Goal: Navigation & Orientation: Understand site structure

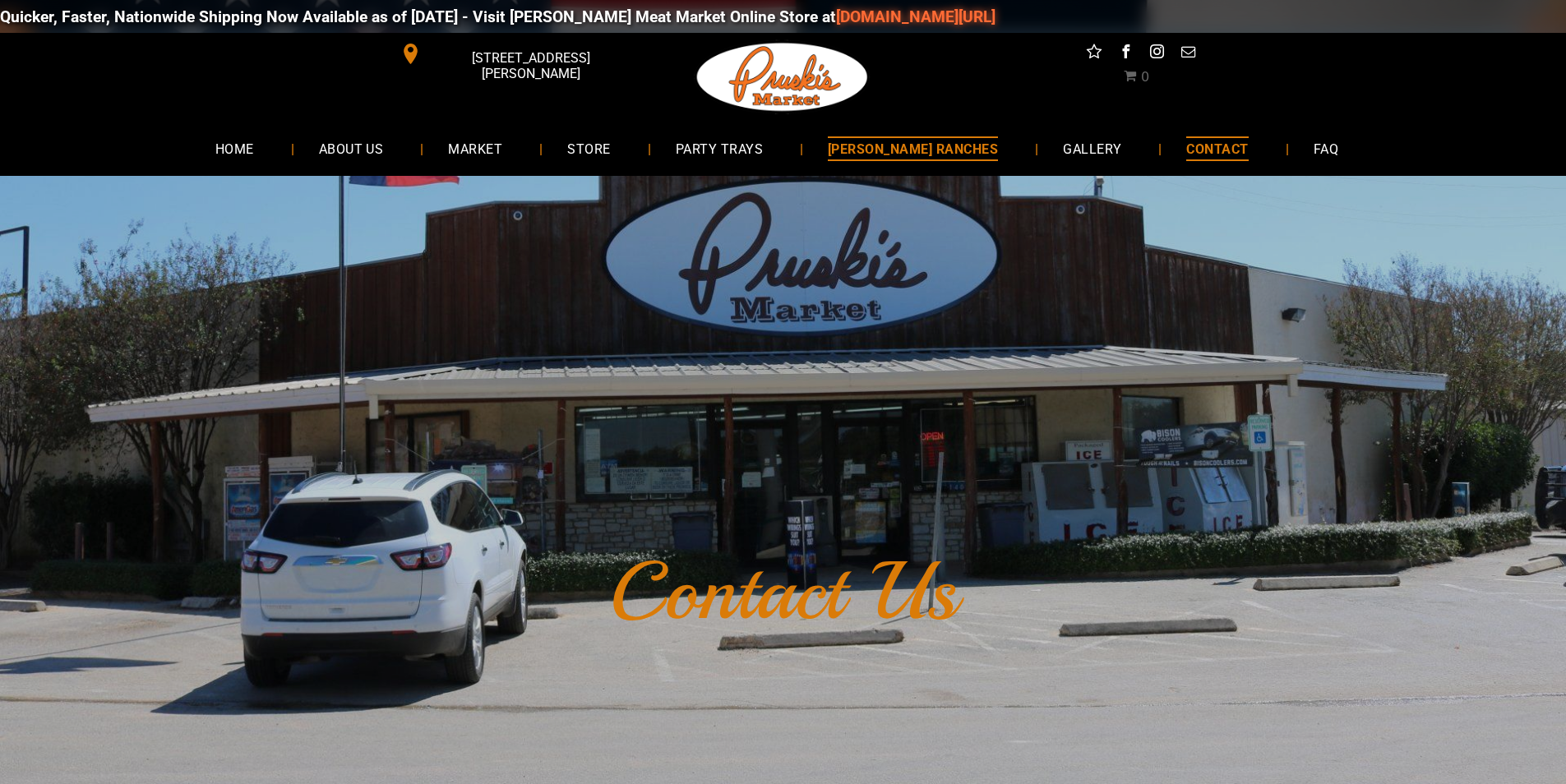
click at [953, 160] on span "[PERSON_NAME] RANCHES" at bounding box center [913, 148] width 171 height 24
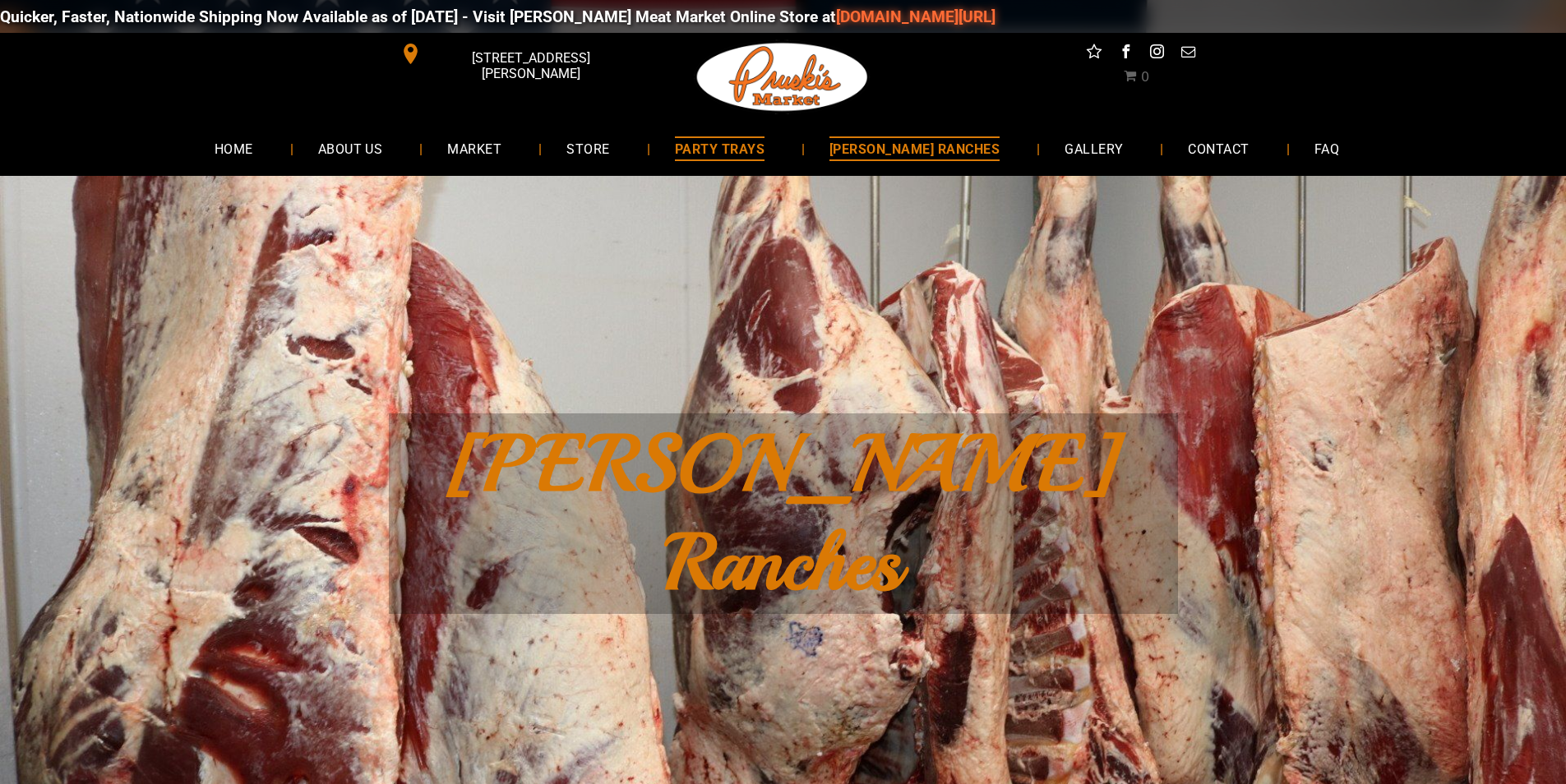
click at [741, 165] on link "PARTY TRAYS" at bounding box center [720, 148] width 139 height 43
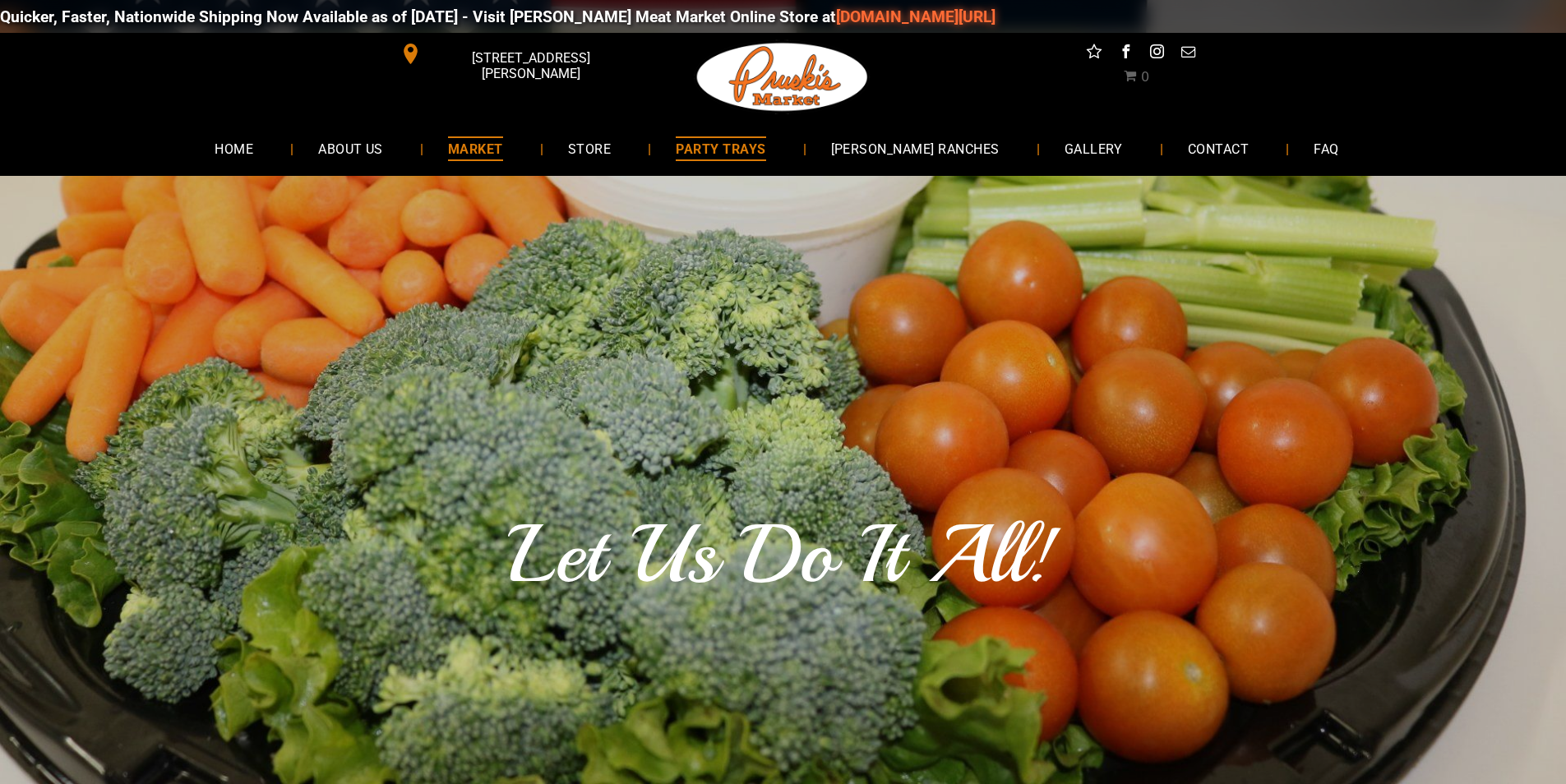
click at [487, 149] on span "MARKET" at bounding box center [476, 148] width 55 height 24
